Goal: Task Accomplishment & Management: Manage account settings

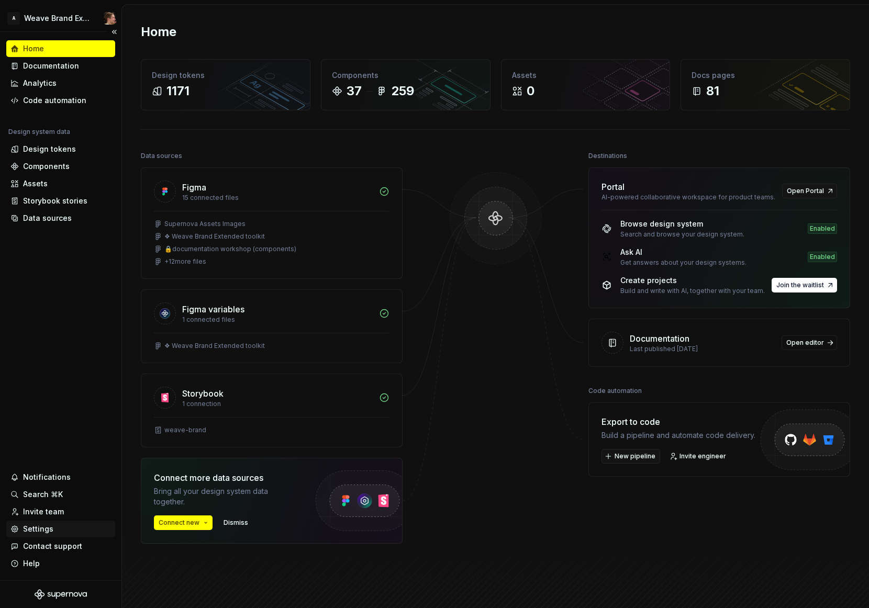
click at [53, 537] on div "Settings" at bounding box center [60, 529] width 109 height 17
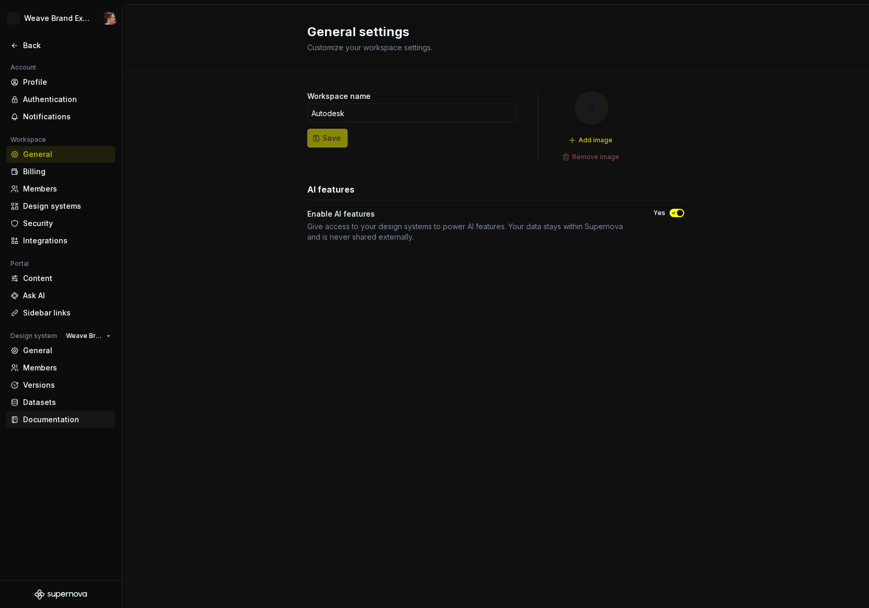
click at [85, 419] on div "Documentation" at bounding box center [67, 420] width 88 height 10
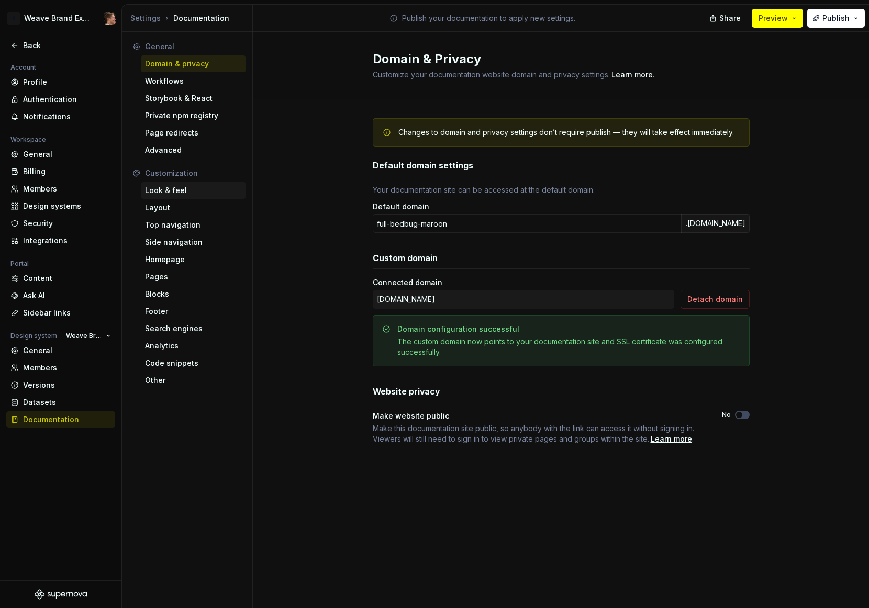
click at [180, 190] on div "Look & feel" at bounding box center [193, 190] width 97 height 10
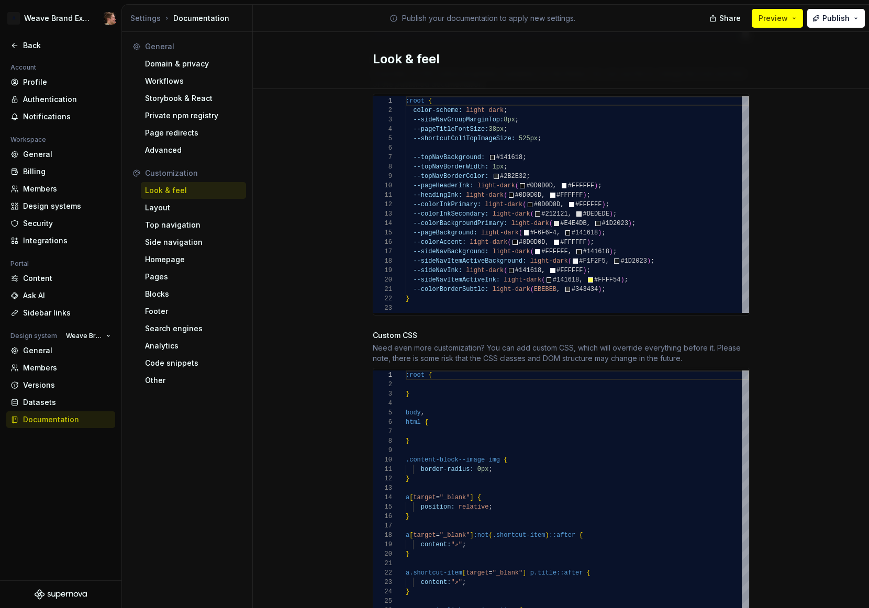
scroll to position [573, 0]
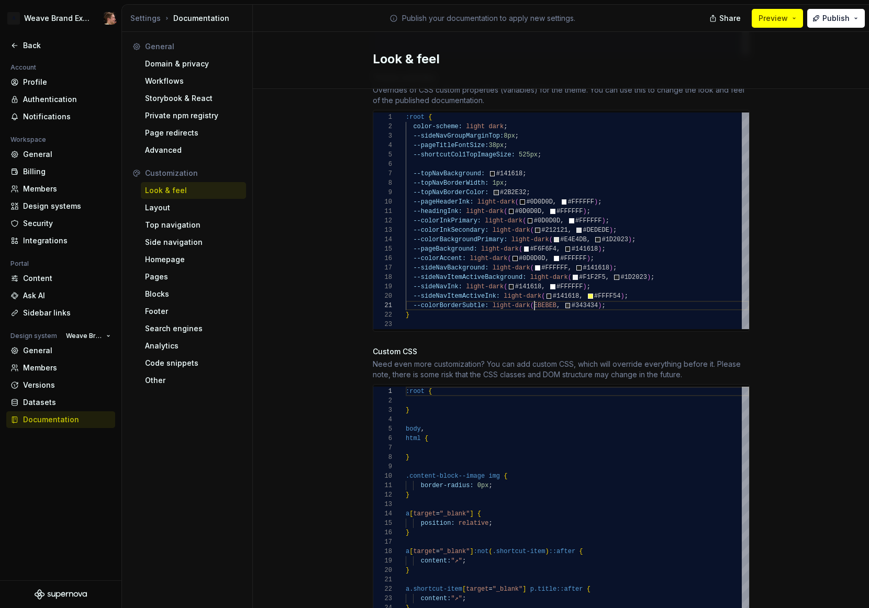
click at [530, 297] on div ":root { color-scheme: light dark ; --sideNavGroupMarginTop: 8px ; --pageTitleFo…" at bounding box center [578, 221] width 344 height 217
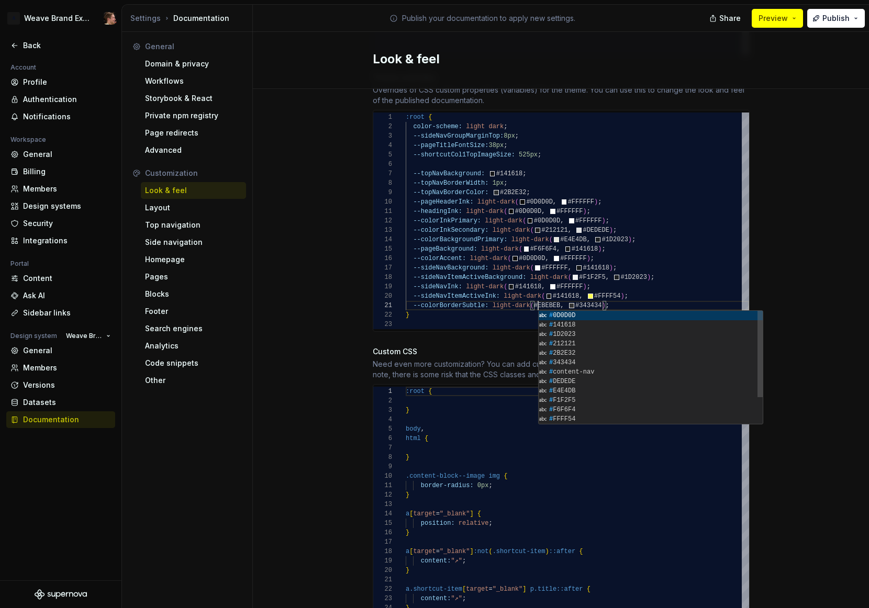
click at [764, 262] on div "Site logo A company logo that will be displayed on all pages on your documentat…" at bounding box center [561, 159] width 616 height 1286
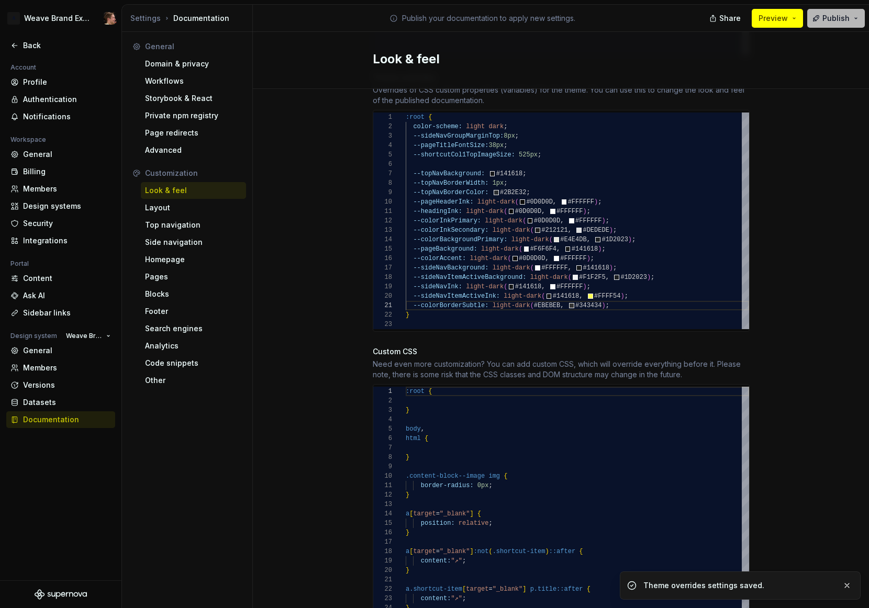
scroll to position [0, 140]
click at [826, 21] on span "Publish" at bounding box center [836, 18] width 27 height 10
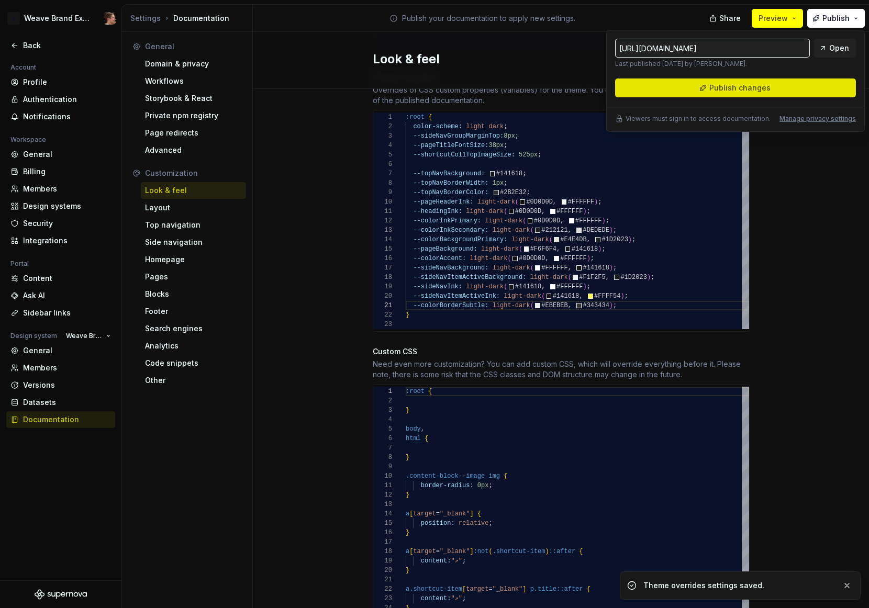
click at [789, 83] on button "Publish changes" at bounding box center [735, 88] width 241 height 19
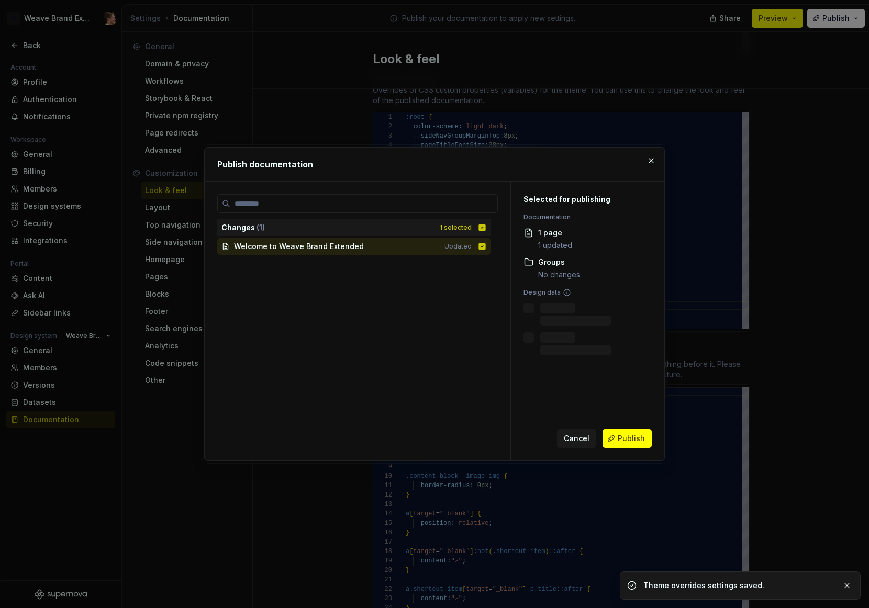
click at [630, 441] on span "Publish" at bounding box center [631, 439] width 27 height 10
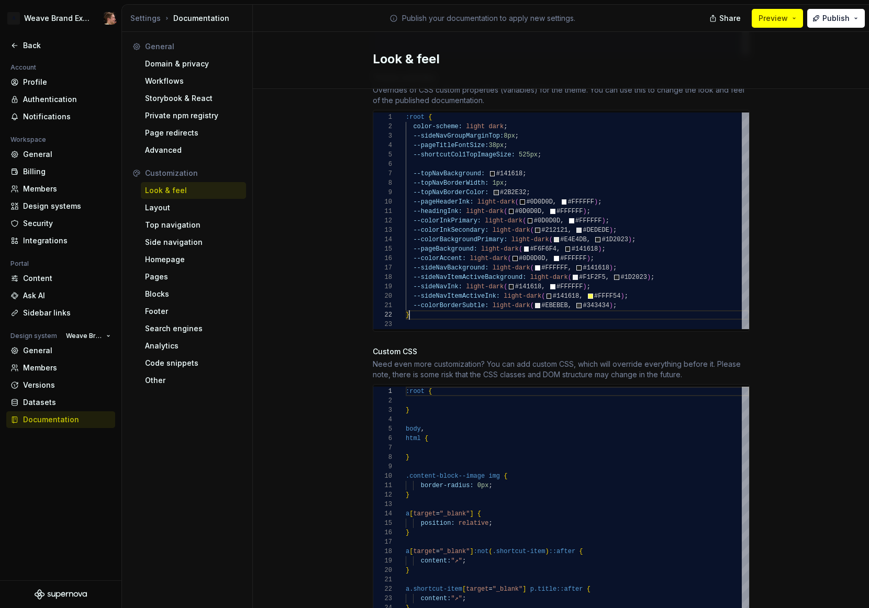
scroll to position [9, 4]
click at [643, 300] on div ":root { color-scheme: light dark ; --sideNavGroupMarginTop: 8px ; --pageTitleFo…" at bounding box center [578, 221] width 344 height 217
click at [645, 295] on div ":root { color-scheme: light dark ; --sideNavGroupMarginTop: 8px ; --pageTitleFo…" at bounding box center [578, 221] width 344 height 217
click at [679, 268] on div ":root { color-scheme: light dark ; --sideNavGroupMarginTop: 8px ; --pageTitleFo…" at bounding box center [578, 221] width 344 height 217
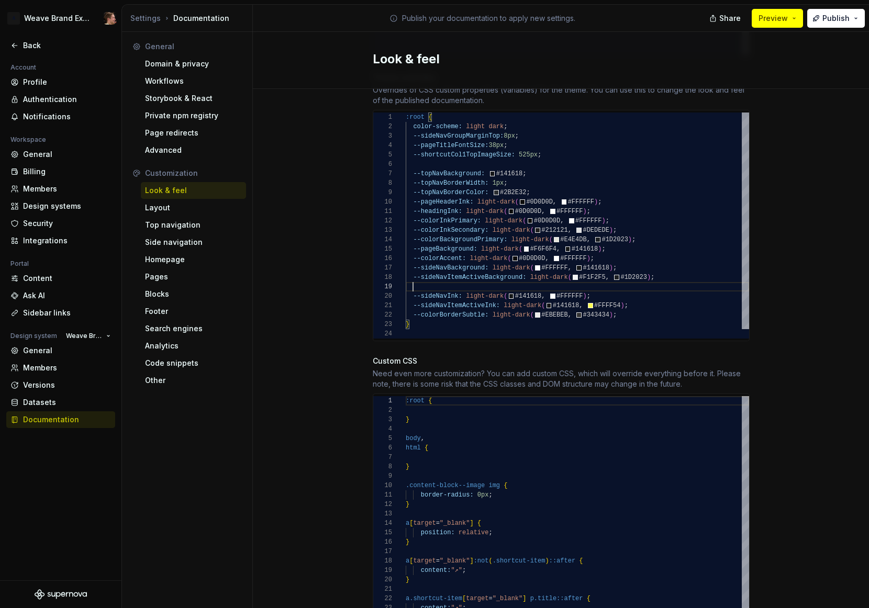
scroll to position [75, 114]
type textarea "**********"
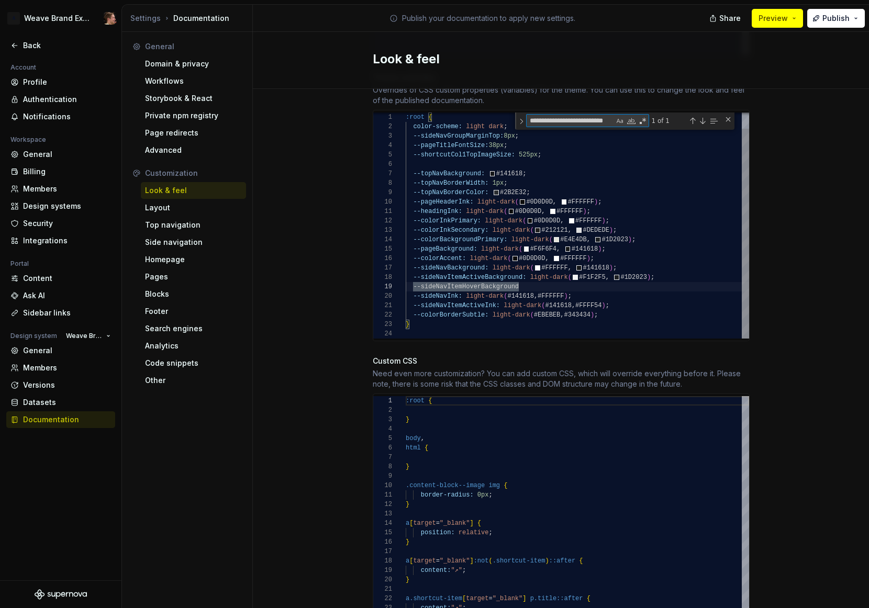
scroll to position [0, 18]
type textarea "**********"
click at [509, 280] on div "color-scheme: light dark ; --sideNavGroupMarginTop: 8px ; --pageTitleFontSize: …" at bounding box center [578, 216] width 344 height 243
drag, startPoint x: 534, startPoint y: 268, endPoint x: 659, endPoint y: 263, distance: 125.2
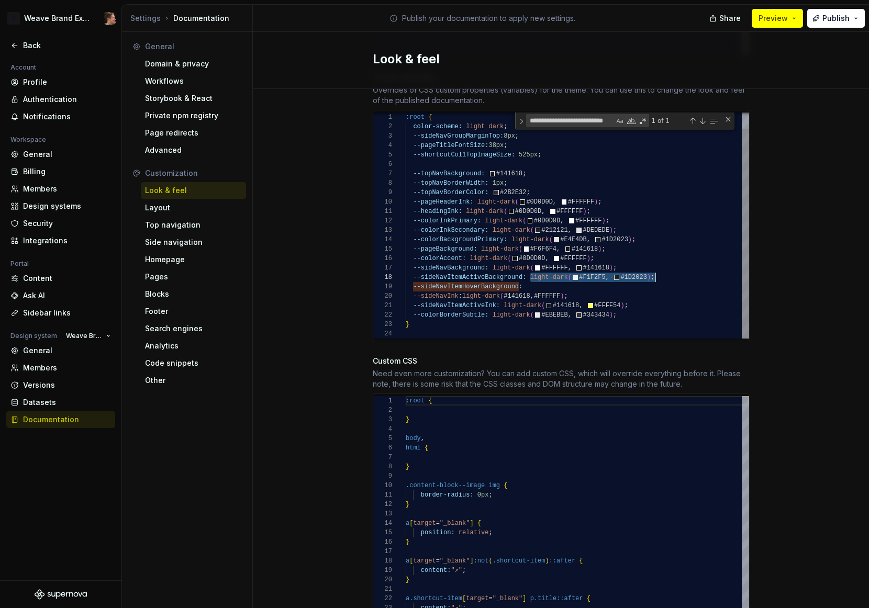
click at [659, 263] on div "color-scheme: light dark ; --sideNavGroupMarginTop: 8px ; --pageTitleFontSize: …" at bounding box center [578, 216] width 344 height 243
click at [645, 278] on div "color-scheme: light dark ; --sideNavGroupMarginTop: 8px ; --pageTitleFontSize: …" at bounding box center [578, 216] width 344 height 243
type textarea "**********"
click at [783, 275] on div "Site logo A company logo that will be displayed on all pages on your documentat…" at bounding box center [561, 163] width 616 height 1295
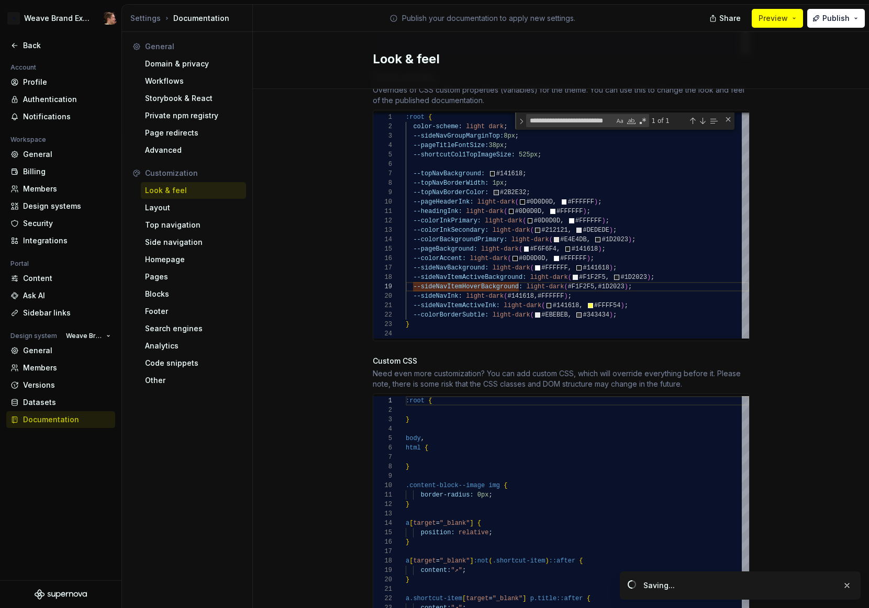
scroll to position [75, 234]
click at [833, 24] on button "Publish" at bounding box center [836, 18] width 58 height 19
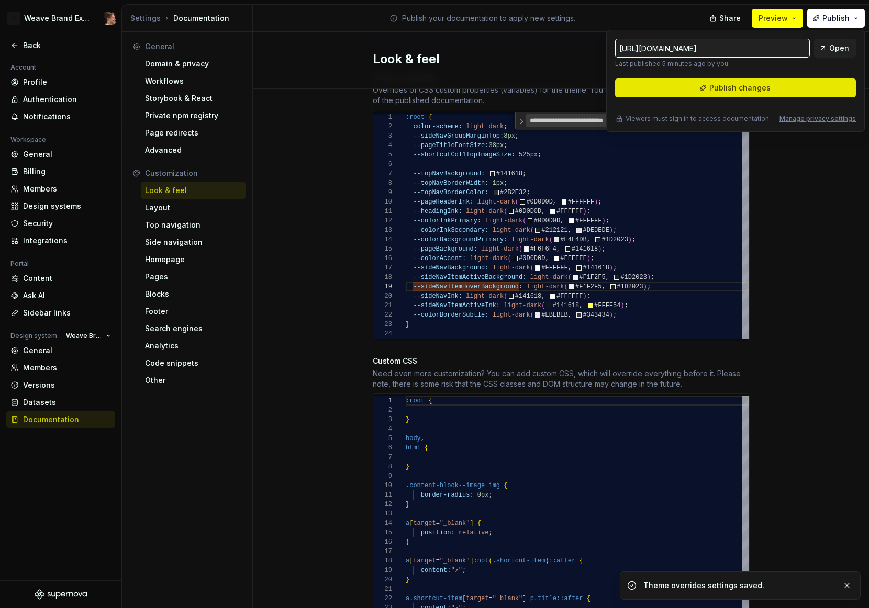
click at [806, 91] on button "Publish changes" at bounding box center [735, 88] width 241 height 19
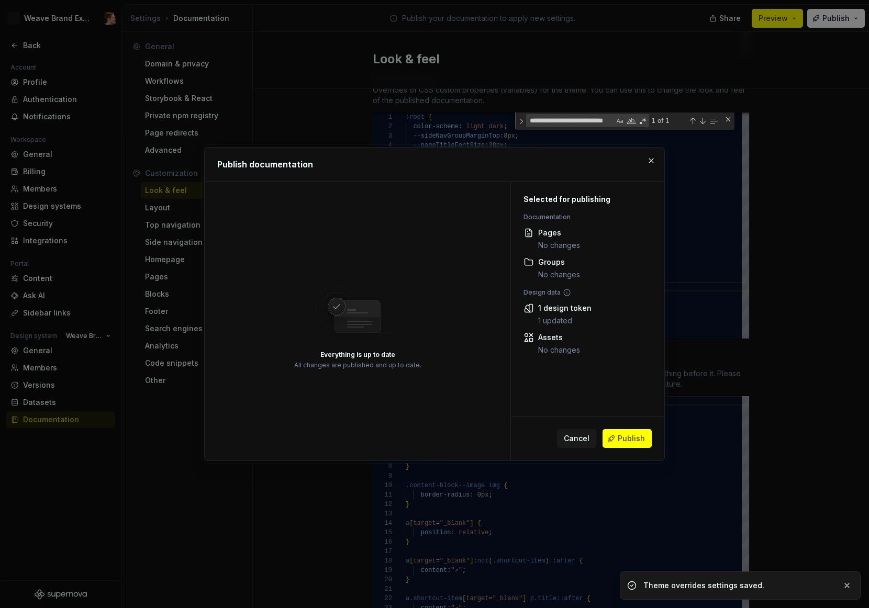
drag, startPoint x: 621, startPoint y: 440, endPoint x: 650, endPoint y: 368, distance: 77.8
click at [622, 438] on span "Publish" at bounding box center [631, 439] width 27 height 10
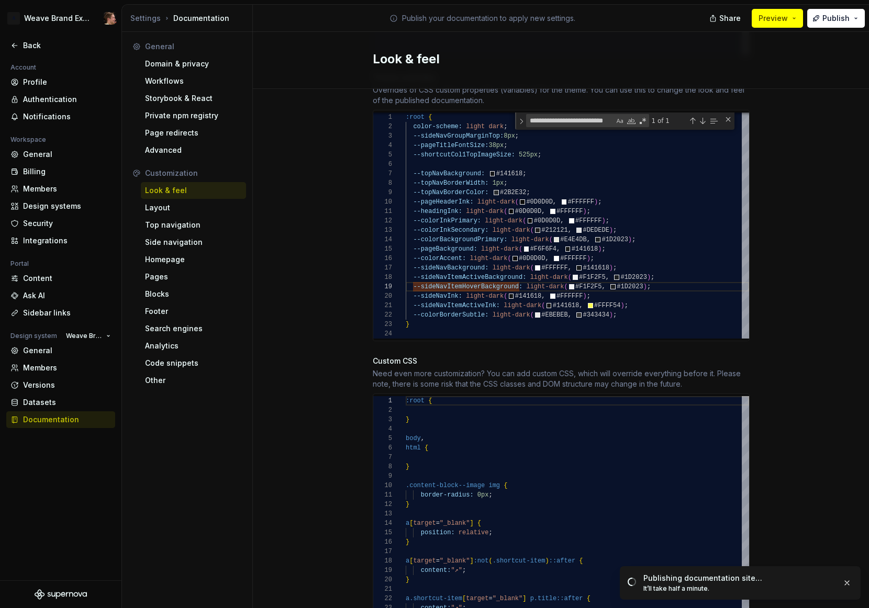
click at [761, 238] on div "Site logo A company logo that will be displayed on all pages on your documentat…" at bounding box center [561, 163] width 616 height 1295
drag, startPoint x: 807, startPoint y: 404, endPoint x: 804, endPoint y: 288, distance: 115.8
click at [809, 402] on div "Site logo A company logo that will be displayed on all pages on your documentat…" at bounding box center [561, 163] width 616 height 1295
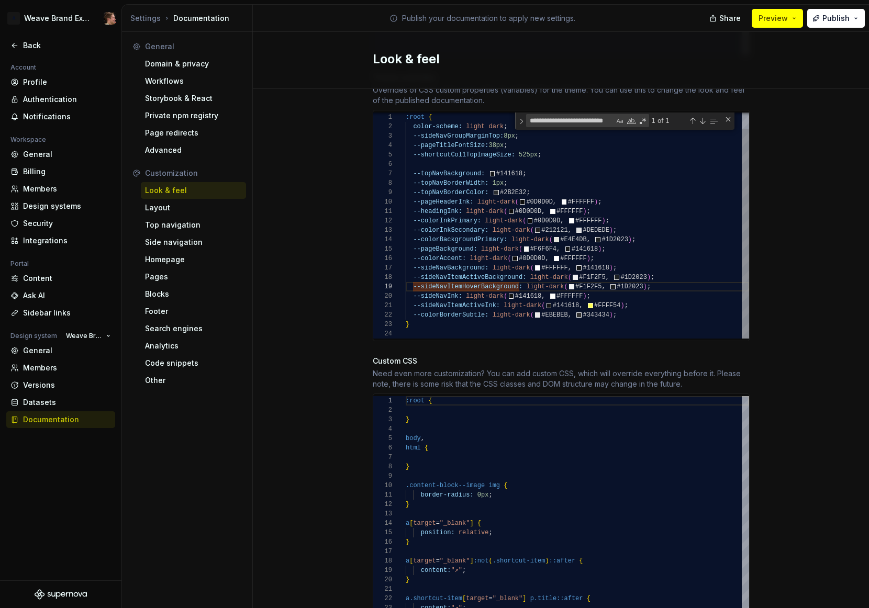
drag, startPoint x: 725, startPoint y: 109, endPoint x: 867, endPoint y: 153, distance: 149.2
click at [725, 115] on div "Close (Escape)" at bounding box center [728, 119] width 8 height 8
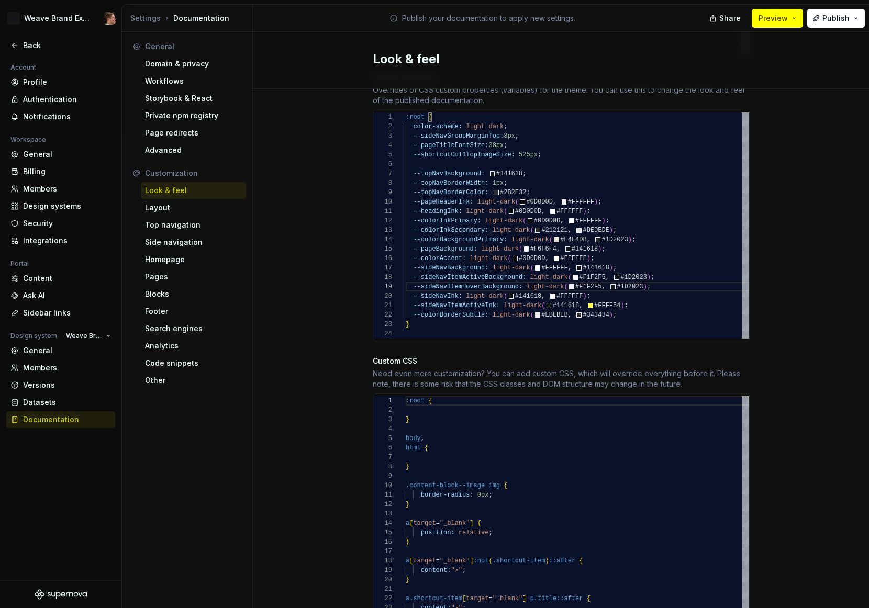
click at [794, 127] on div "Site logo A company logo that will be displayed on all pages on your documentat…" at bounding box center [561, 163] width 616 height 1295
